Goal: Information Seeking & Learning: Learn about a topic

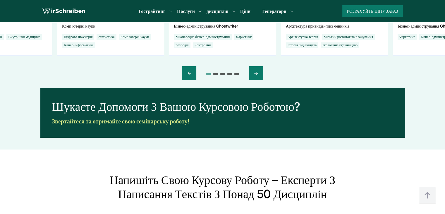
scroll to position [3021, 0]
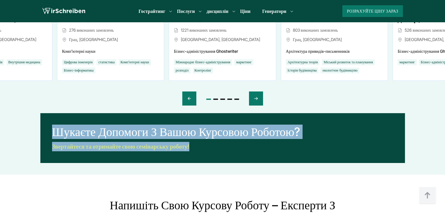
drag, startPoint x: 57, startPoint y: 105, endPoint x: 215, endPoint y: 123, distance: 158.8
click at [215, 123] on div "Шукаєте допомоги з вашою курсовою роботою? Звертайтеся та отримайте свою семіна…" at bounding box center [222, 138] width 365 height 50
copy div "Шукаєте допомоги з вашою курсовою роботою? Звертайтеся та отримайте свою семіна…"
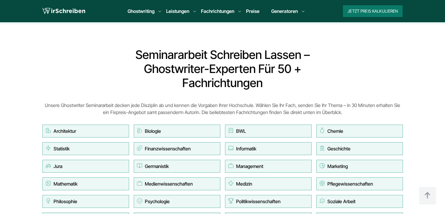
scroll to position [3114, 0]
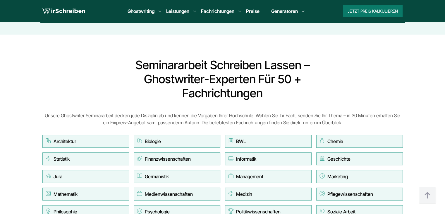
drag, startPoint x: 119, startPoint y: 30, endPoint x: 394, endPoint y: 199, distance: 323.0
click at [394, 199] on div "Seminararbeit schreiben lassen – Ghostwriter-Experten für 50 + Fachrichtungen U…" at bounding box center [222, 146] width 375 height 177
copy div "Loremipsumdol sitametco adipis – Elitseddoei-Temporin utl 75 + Etdoloremagnaa E…"
click at [420, 143] on section "Seminararbeit schreiben lassen – Ghostwriter-Experten für 50 + Fachrichtungen U…" at bounding box center [222, 147] width 445 height 224
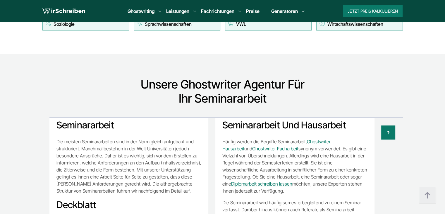
scroll to position [0, 0]
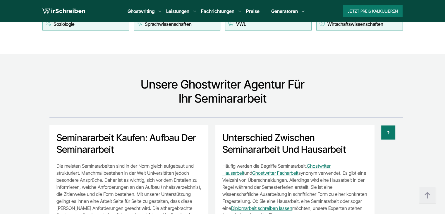
drag, startPoint x: 56, startPoint y: 102, endPoint x: 133, endPoint y: 102, distance: 77.3
click at [133, 125] on div at bounding box center [208, 132] width 375 height 14
click at [173, 78] on section "Unsere Ghostwriter Agentur für Ihr Seminararbeit Seminararbeit kaufen: Aufbau d…" at bounding box center [222, 205] width 445 height 303
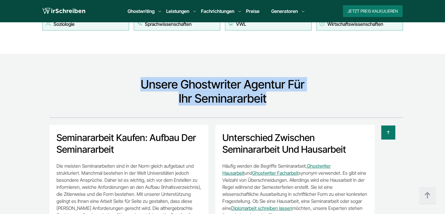
drag, startPoint x: 143, startPoint y: 50, endPoint x: 288, endPoint y: 69, distance: 146.1
click at [288, 77] on h2 "Unsere Ghostwriter Agentur für Ihr Seminararbeit" at bounding box center [222, 91] width 173 height 28
copy h2 "Unsere Ghostwriter Agentur für Ihr Seminararbeit"
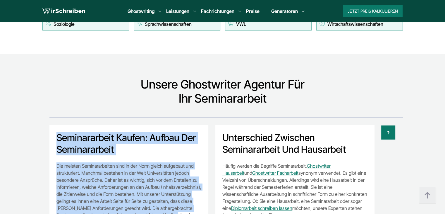
drag, startPoint x: 56, startPoint y: 103, endPoint x: 166, endPoint y: 179, distance: 133.7
copy div "Seminararbeit kaufen: Aufbau der Seminararbeit Die meisten Seminararbeiten sind…"
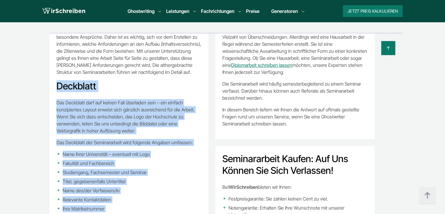
scroll to position [85, 0]
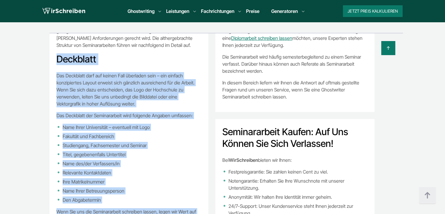
drag, startPoint x: 57, startPoint y: 139, endPoint x: 146, endPoint y: 185, distance: 99.5
copy div "Deckblatt Das Deckblatt darf auf keinen Fall überladen sein – ein einfach konzi…"
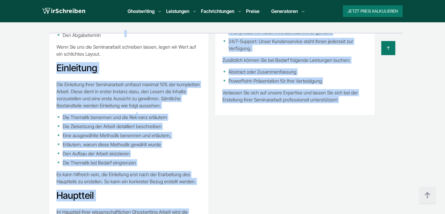
scroll to position [261, 0]
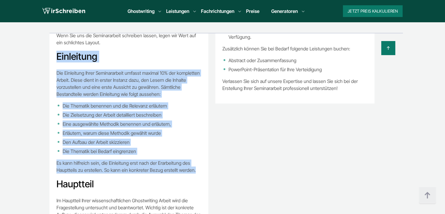
drag, startPoint x: 57, startPoint y: 112, endPoint x: 199, endPoint y: 136, distance: 144.3
click at [199, 136] on div "Die meisten Seminararbeiten sind in der Norm gleich aufgebaut und strukturiert.…" at bounding box center [128, 174] width 145 height 717
copy div "Einleitung Die Einleitung Ihrer Seminararbeit umfasst maximal 10% der komplette…"
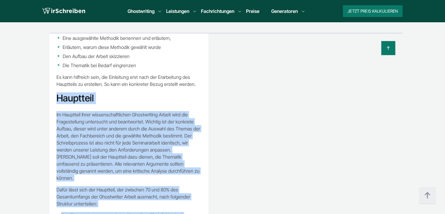
scroll to position [411, 0]
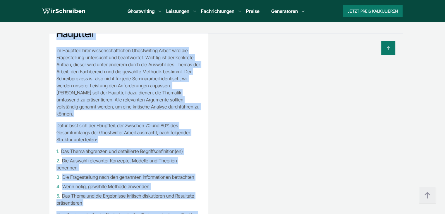
drag, startPoint x: 57, startPoint y: 92, endPoint x: 126, endPoint y: 190, distance: 119.4
click at [126, 190] on div "Die meisten Seminararbeiten sind in der Norm gleich aufgebaut und strukturiert.…" at bounding box center [128, 25] width 145 height 717
copy div "Loremipsu Do Sitametco Adipi elitseddoeiusmodte Incididuntut Labore etdo mag Al…"
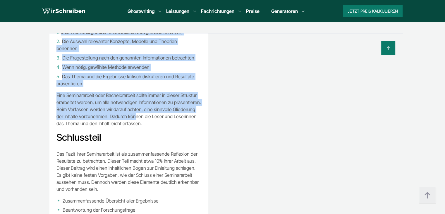
scroll to position [558, 0]
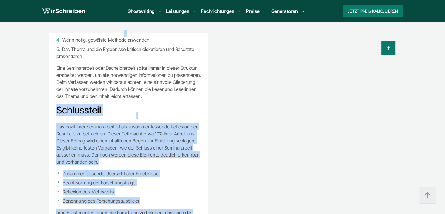
drag, startPoint x: 57, startPoint y: 63, endPoint x: 133, endPoint y: 194, distance: 151.5
click at [133, 194] on div "Seminararbeit kaufen: Aufbau der Seminararbeit Deckblatt Das Deckblatt darf auf…" at bounding box center [222, 140] width 375 height 214
copy body "Loremipsumd Sit Ametc Adipi Elitseddoeius tem inc utlaboreetdolore Magnaaliq en…"
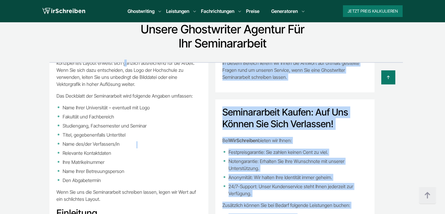
scroll to position [0, 0]
